Goal: Transaction & Acquisition: Purchase product/service

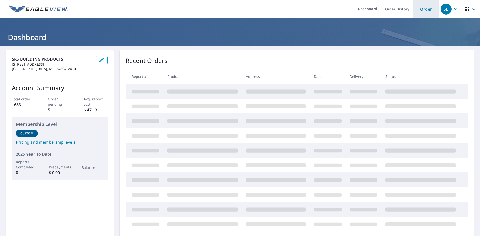
click at [420, 12] on link "Order" at bounding box center [426, 9] width 20 height 11
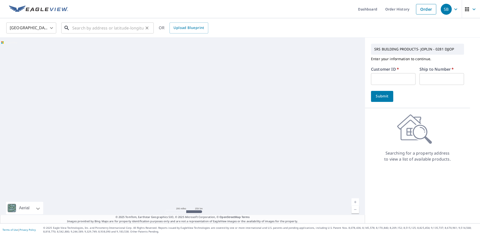
click at [109, 29] on input "text" at bounding box center [107, 28] width 71 height 14
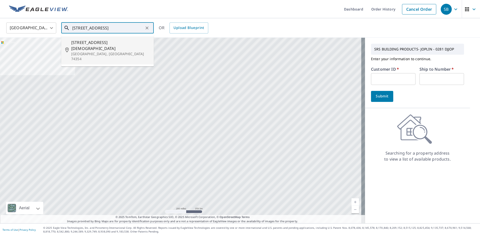
click at [111, 52] on p "[GEOGRAPHIC_DATA], [GEOGRAPHIC_DATA] 74354" at bounding box center [110, 57] width 79 height 10
type input "[STREET_ADDRESS]"
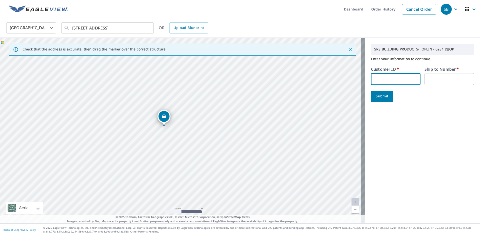
click at [402, 80] on input "text" at bounding box center [396, 79] width 50 height 12
type input "S038178"
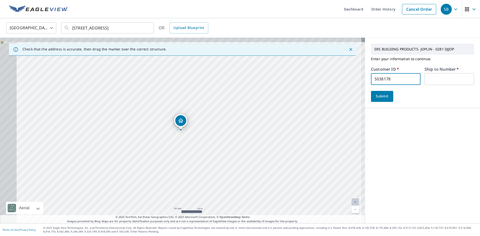
click at [429, 78] on input "text" at bounding box center [450, 79] width 50 height 12
type input "1"
click at [386, 93] on button "Submit" at bounding box center [382, 96] width 22 height 11
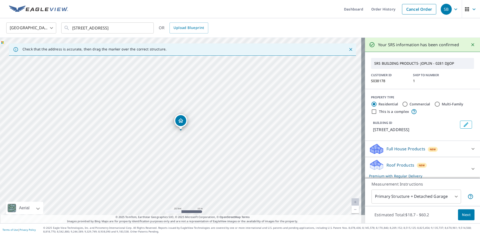
click at [465, 215] on span "Next" at bounding box center [466, 215] width 9 height 6
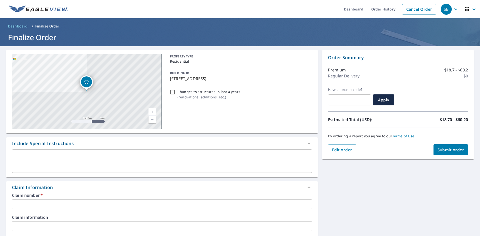
drag, startPoint x: 229, startPoint y: 79, endPoint x: 169, endPoint y: 81, distance: 60.0
click at [170, 81] on p "[STREET_ADDRESS]" at bounding box center [240, 79] width 140 height 6
checkbox input "true"
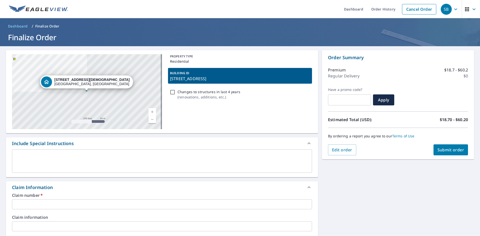
copy p "[STREET_ADDRESS]"
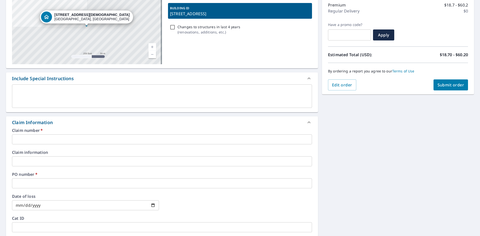
scroll to position [100, 0]
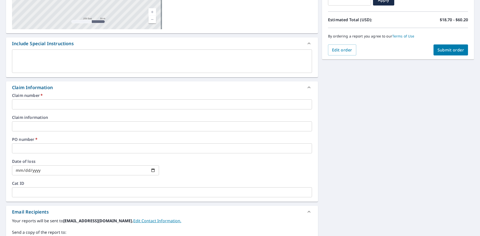
click at [52, 106] on input "text" at bounding box center [162, 105] width 300 height 10
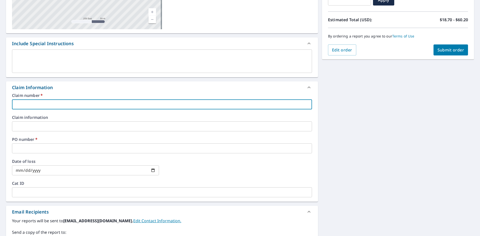
paste input "[STREET_ADDRESS]"
type input "[STREET_ADDRESS]"
checkbox input "true"
type input "[STREET_ADDRESS]"
checkbox input "true"
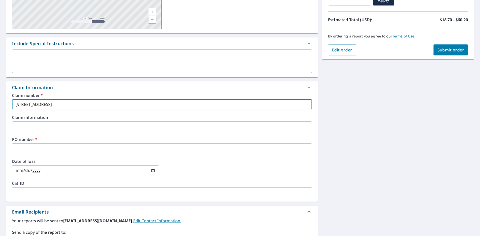
type input "[STREET_ADDRESS] p"
checkbox input "true"
type input "[STREET_ADDRESS]"
checkbox input "true"
type input "[STREET_ADDRESS] p"
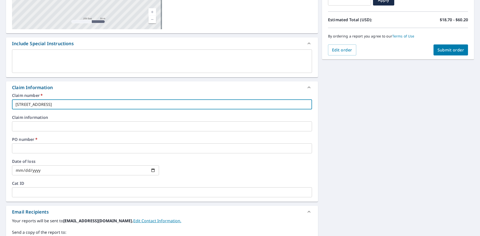
checkbox input "true"
type input "[STREET_ADDRESS]"
checkbox input "true"
type input "[STREET_ADDRESS]"
checkbox input "true"
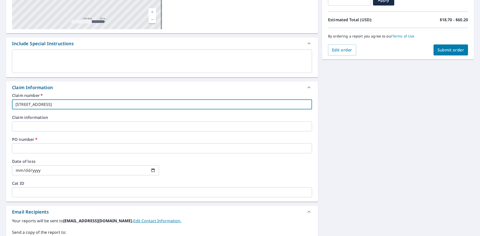
type input "[STREET_ADDRESS]"
checkbox input "true"
type input "[STREET_ADDRESS]"
checkbox input "true"
type input "[STREET_ADDRESS]"
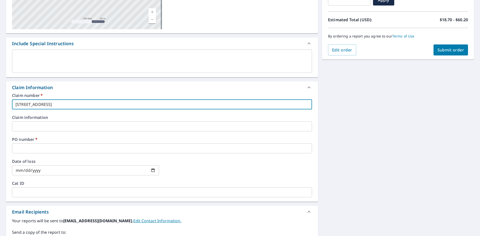
checkbox input "true"
type input "[STREET_ADDRESS]"
checkbox input "true"
type input "[STREET_ADDRESS]"
checkbox input "true"
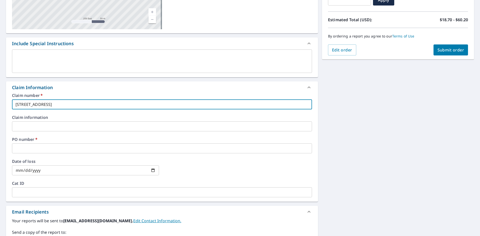
type input "[STREET_ADDRESS]"
checkbox input "true"
type input "[STREET_ADDRESS]"
checkbox input "true"
type input "[STREET_ADDRESS]"
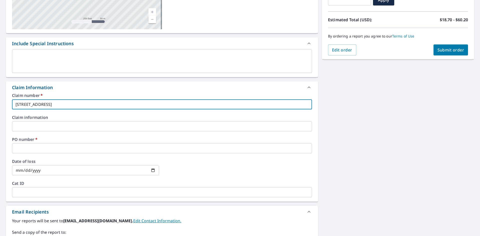
checkbox input "true"
type input "[STREET_ADDRESS] PATRICDK"
checkbox input "true"
type input "[STREET_ADDRESS]"
checkbox input "true"
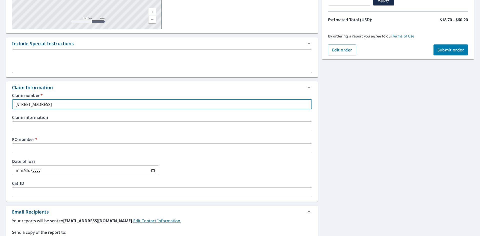
type input "[STREET_ADDRESS]"
checkbox input "true"
type input "[STREET_ADDRESS][PERSON_NAME]"
checkbox input "true"
type input "[STREET_ADDRESS][PERSON_NAME]"
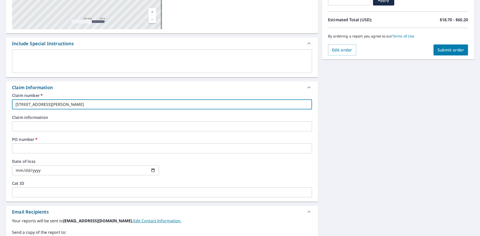
checkbox input "true"
type input "[STREET_ADDRESS] [PERSON_NAME]"
checkbox input "true"
type input "[STREET_ADDRESS][PERSON_NAME] S0"
checkbox input "true"
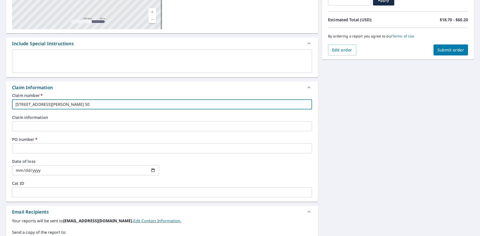
type input "[STREET_ADDRESS] [PERSON_NAME] S03"
checkbox input "true"
type input "[STREET_ADDRESS] [PERSON_NAME] S038"
checkbox input "true"
type input "[STREET_ADDRESS] [PERSON_NAME] S0381"
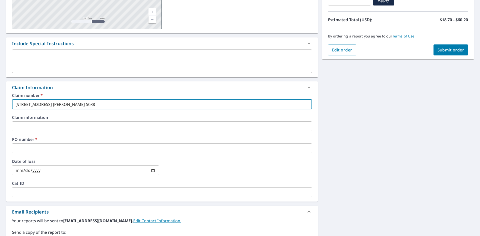
checkbox input "true"
type input "[STREET_ADDRESS] [PERSON_NAME] S03817"
checkbox input "true"
type input "[STREET_ADDRESS] [PERSON_NAME] S038178"
checkbox input "true"
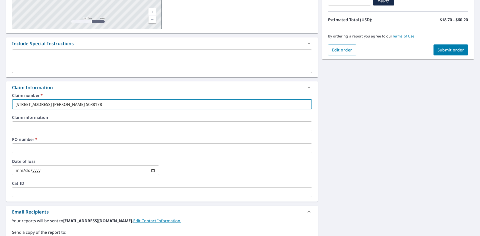
drag, startPoint x: 111, startPoint y: 104, endPoint x: 0, endPoint y: 106, distance: 111.3
click at [0, 106] on div "[STREET_ADDRESS] Aerial Road A standard road map Aerial A detailed look from ab…" at bounding box center [240, 134] width 480 height 376
type input "[STREET_ADDRESS] [PERSON_NAME] S038178"
click at [52, 148] on input "text" at bounding box center [162, 149] width 300 height 10
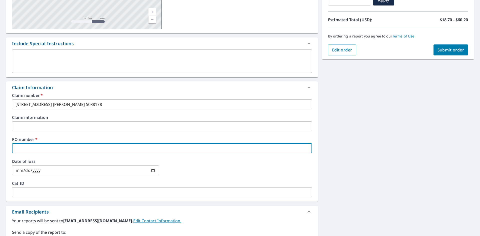
paste input "[STREET_ADDRESS] [PERSON_NAME] S03817"
type input "[STREET_ADDRESS] [PERSON_NAME] S03817"
checkbox input "true"
type input "[STREET_ADDRESS] [PERSON_NAME] S03817"
click at [444, 53] on button "Submit order" at bounding box center [451, 50] width 35 height 11
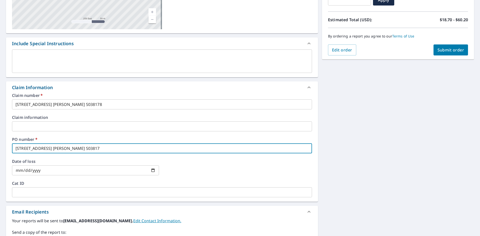
checkbox input "true"
